Goal: Obtain resource: Obtain resource

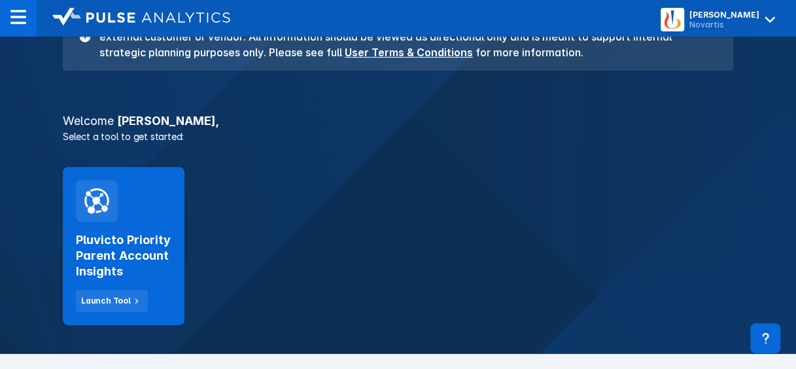
scroll to position [159, 0]
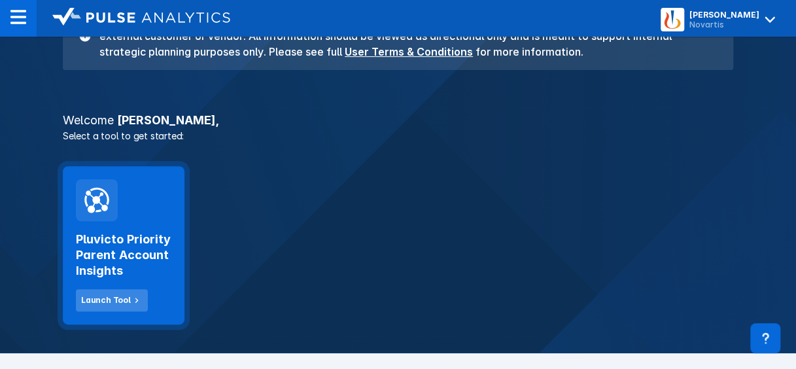
click at [108, 299] on div "Launch Tool" at bounding box center [106, 300] width 50 height 12
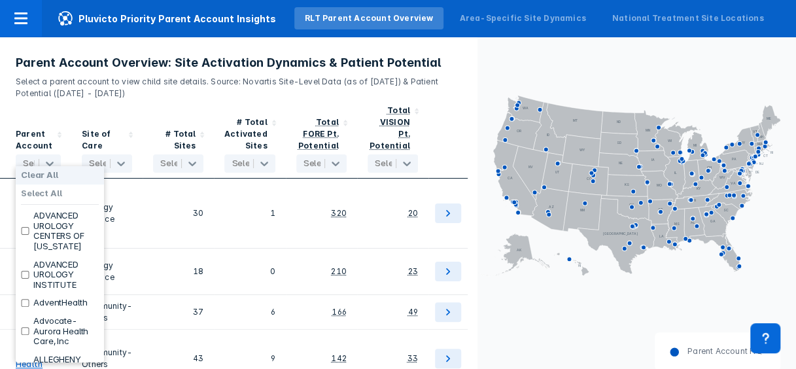
click at [27, 157] on div at bounding box center [39, 163] width 33 height 13
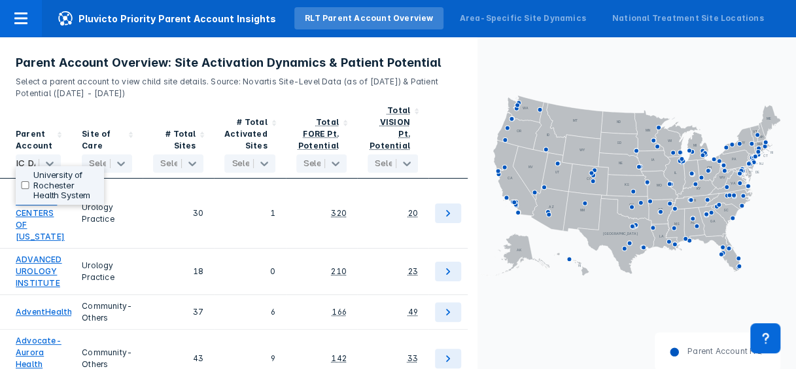
scroll to position [0, 67]
type input "[GEOGRAPHIC_DATA]"
click at [25, 183] on input "checkbox" at bounding box center [25, 185] width 9 height 8
checkbox input "true"
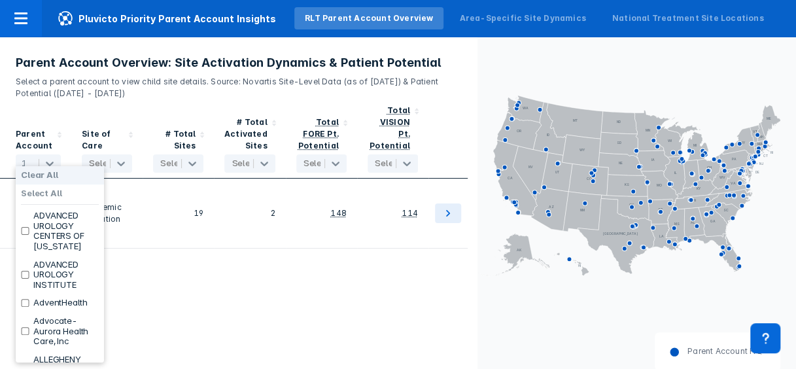
scroll to position [0, 0]
checkbox input "false"
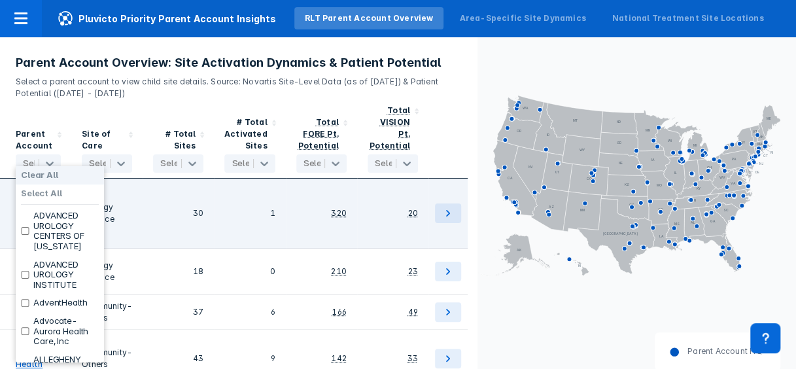
click at [219, 199] on div "1" at bounding box center [249, 214] width 71 height 70
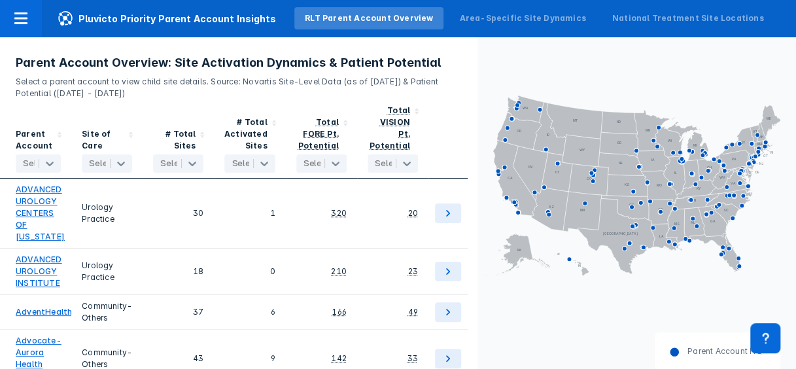
click at [33, 157] on div at bounding box center [39, 163] width 33 height 13
type input "[GEOGRAPHIC_DATA]"
click at [23, 184] on input "checkbox" at bounding box center [25, 185] width 9 height 8
checkbox input "true"
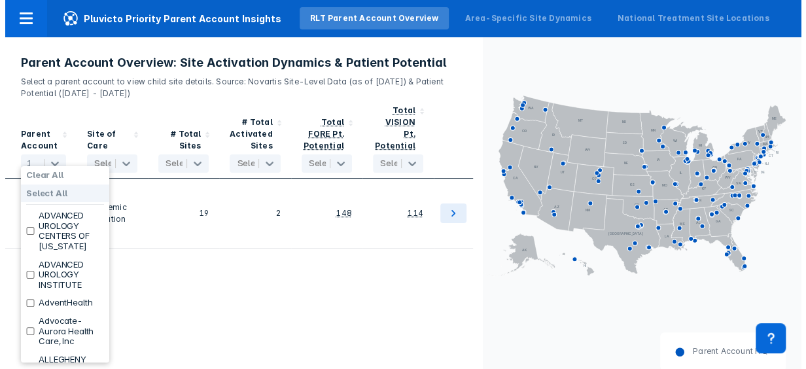
scroll to position [0, 0]
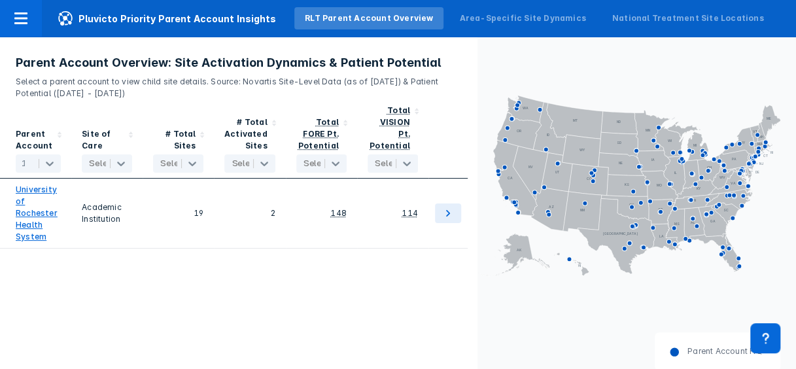
click at [247, 243] on div "Parent Account 1 selected Site of Care Select... # Total Sites Select... # Tota…" at bounding box center [238, 239] width 477 height 281
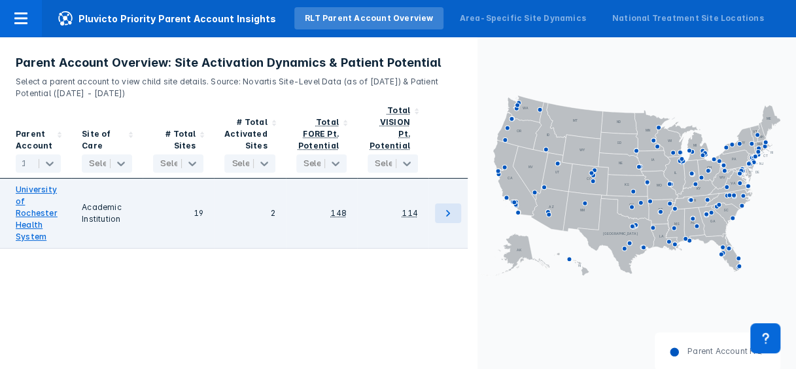
click at [25, 215] on link "University of Rochester Health System" at bounding box center [38, 213] width 45 height 59
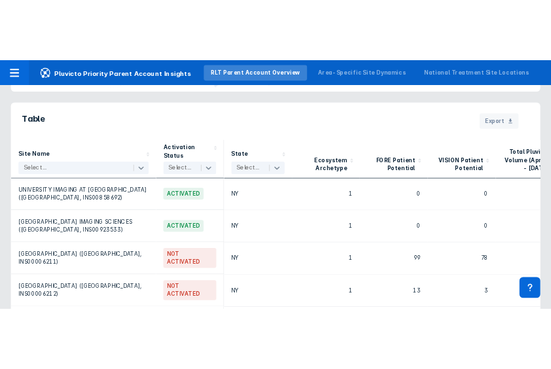
scroll to position [1076, 0]
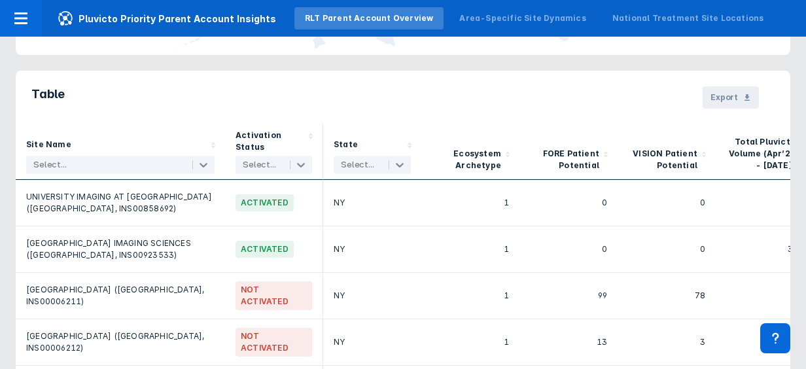
click at [550, 92] on span "Export" at bounding box center [723, 98] width 27 height 12
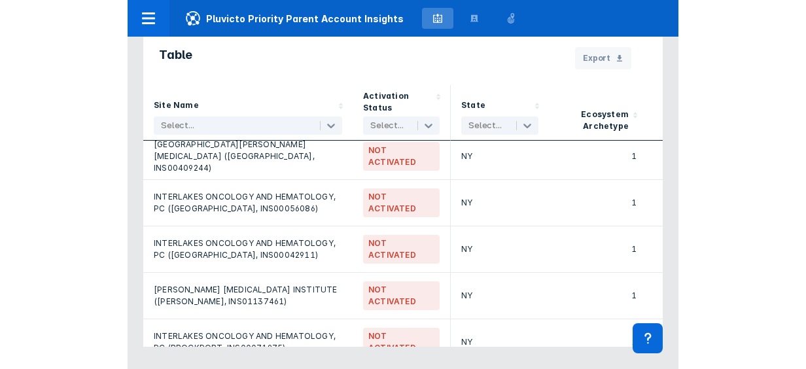
scroll to position [1288, 0]
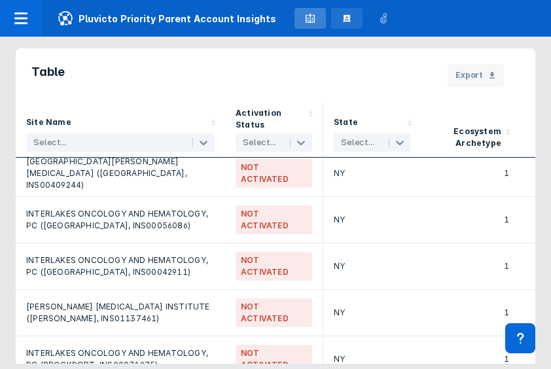
click at [341, 16] on icon at bounding box center [346, 18] width 10 height 10
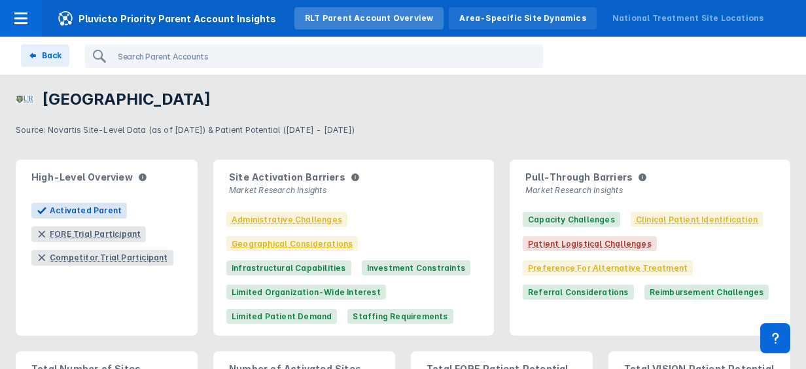
click at [460, 16] on div "Area-Specific Site Dynamics" at bounding box center [522, 18] width 126 height 12
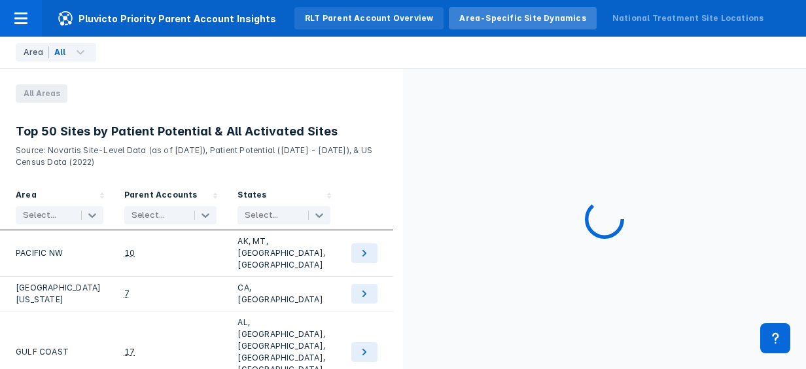
click at [383, 22] on div "RLT Parent Account Overview" at bounding box center [369, 18] width 128 height 12
